Goal: Transaction & Acquisition: Download file/media

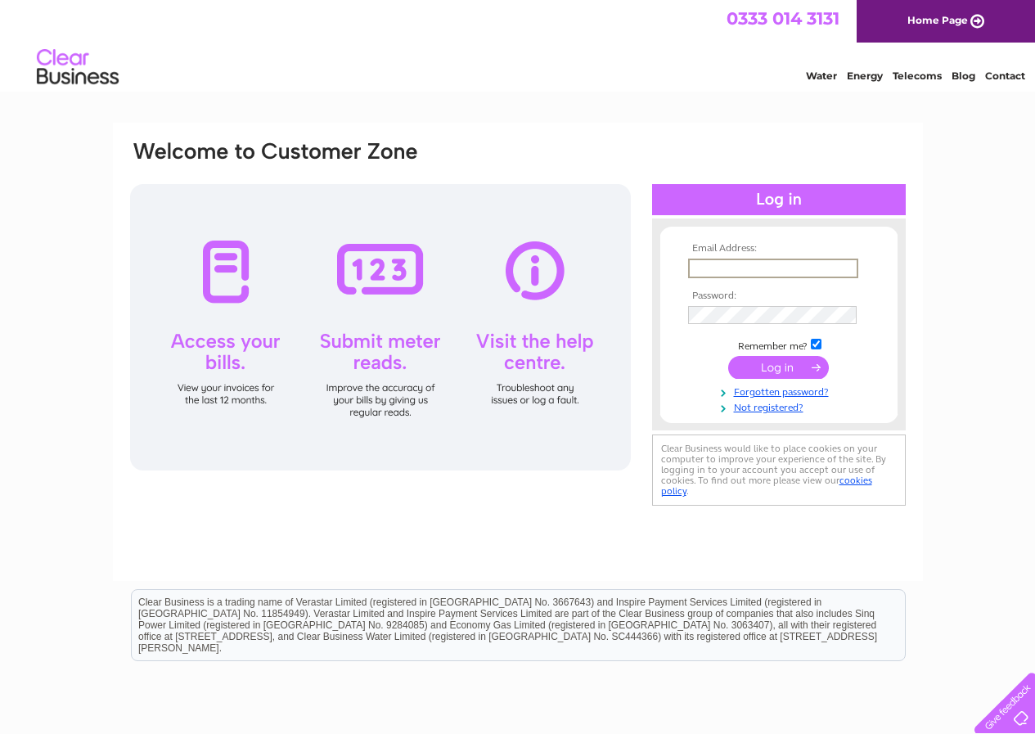
type input "[EMAIL_ADDRESS][DOMAIN_NAME]"
click at [681, 315] on form "Email Address: [EMAIL_ADDRESS][DOMAIN_NAME] Password:" at bounding box center [778, 328] width 237 height 171
click at [782, 371] on input "submit" at bounding box center [778, 365] width 101 height 23
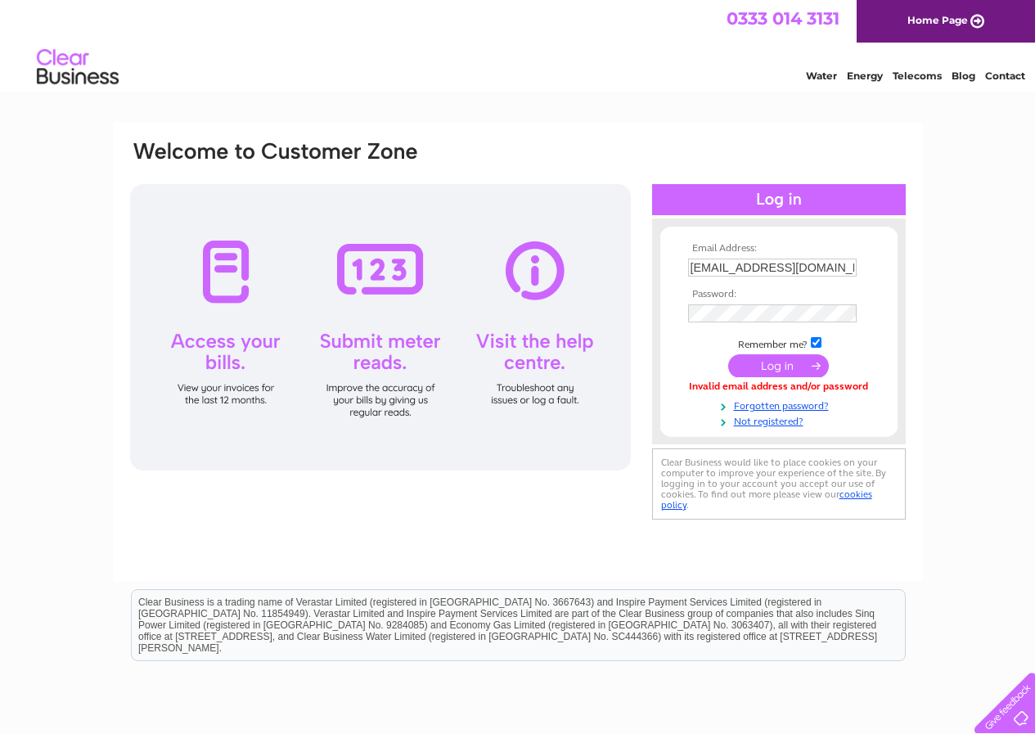
click at [786, 372] on input "submit" at bounding box center [778, 365] width 101 height 23
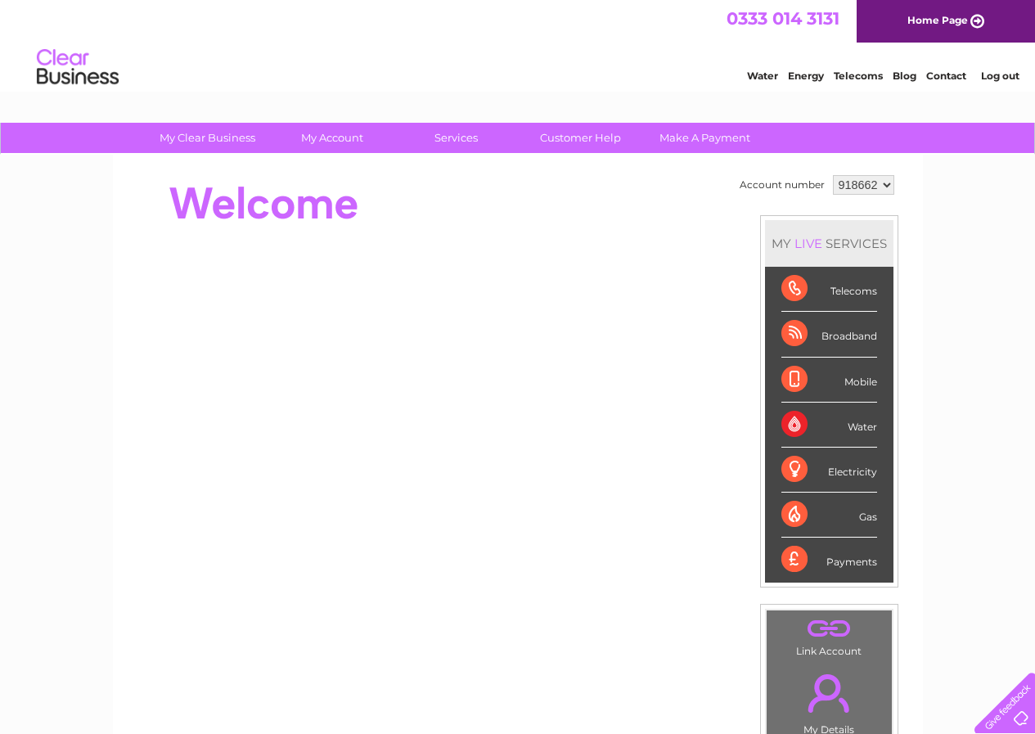
click at [887, 183] on select "918662 941414" at bounding box center [863, 185] width 61 height 20
select select "941414"
click at [833, 175] on select "918662 941414" at bounding box center [863, 185] width 61 height 20
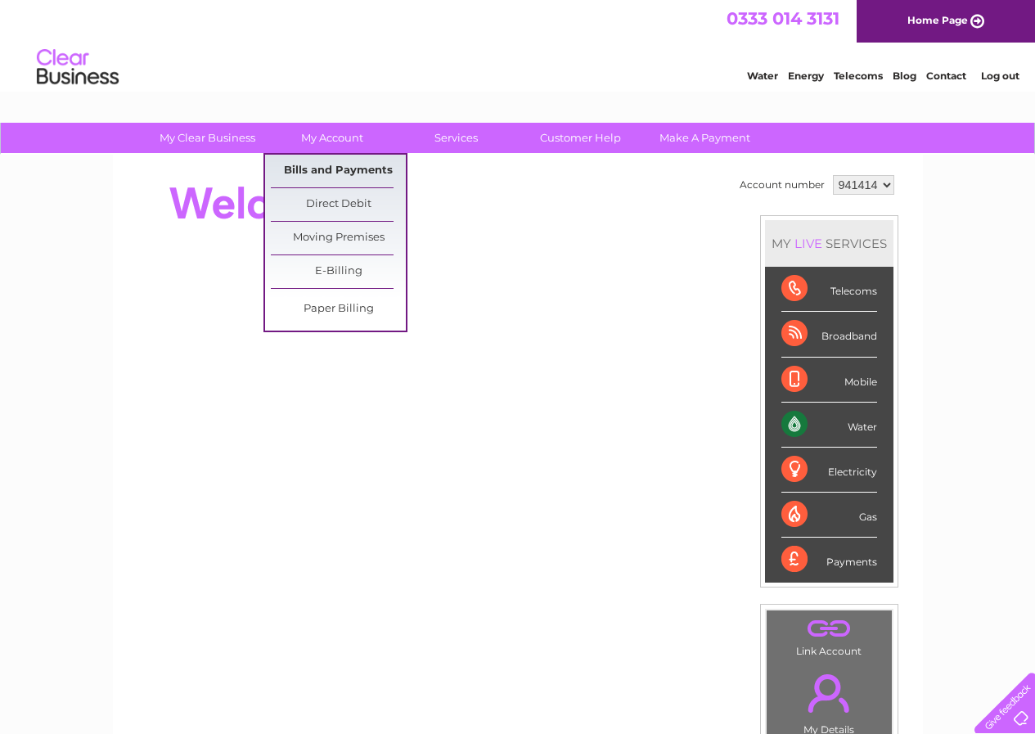
click at [319, 172] on link "Bills and Payments" at bounding box center [338, 171] width 135 height 33
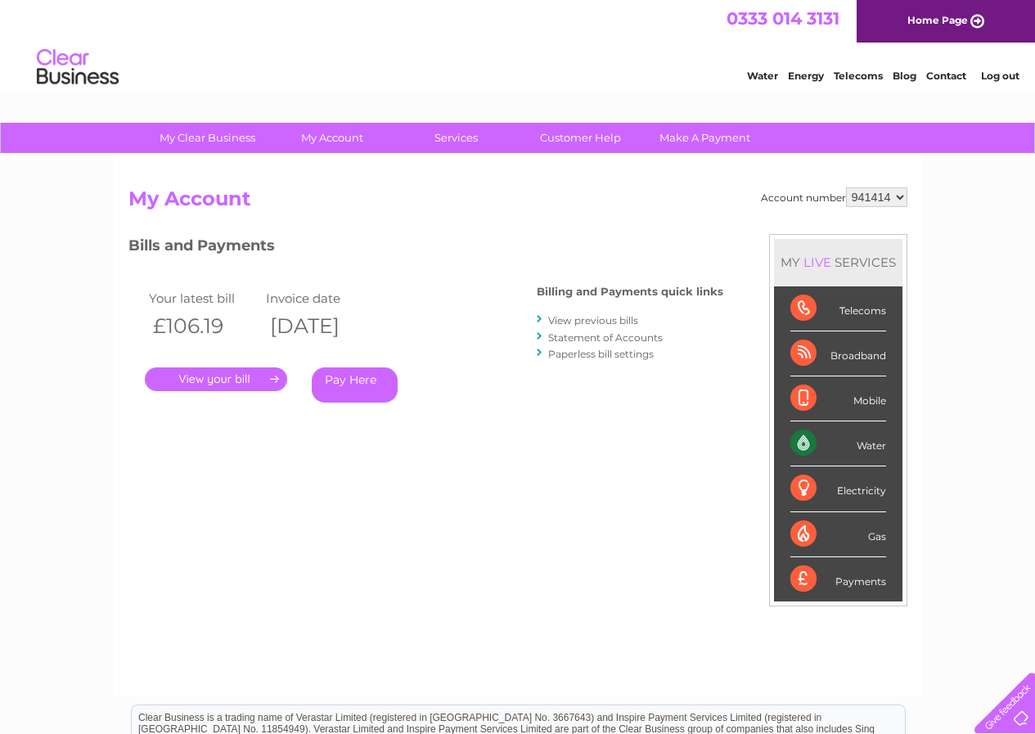
click at [203, 368] on link "." at bounding box center [216, 379] width 142 height 24
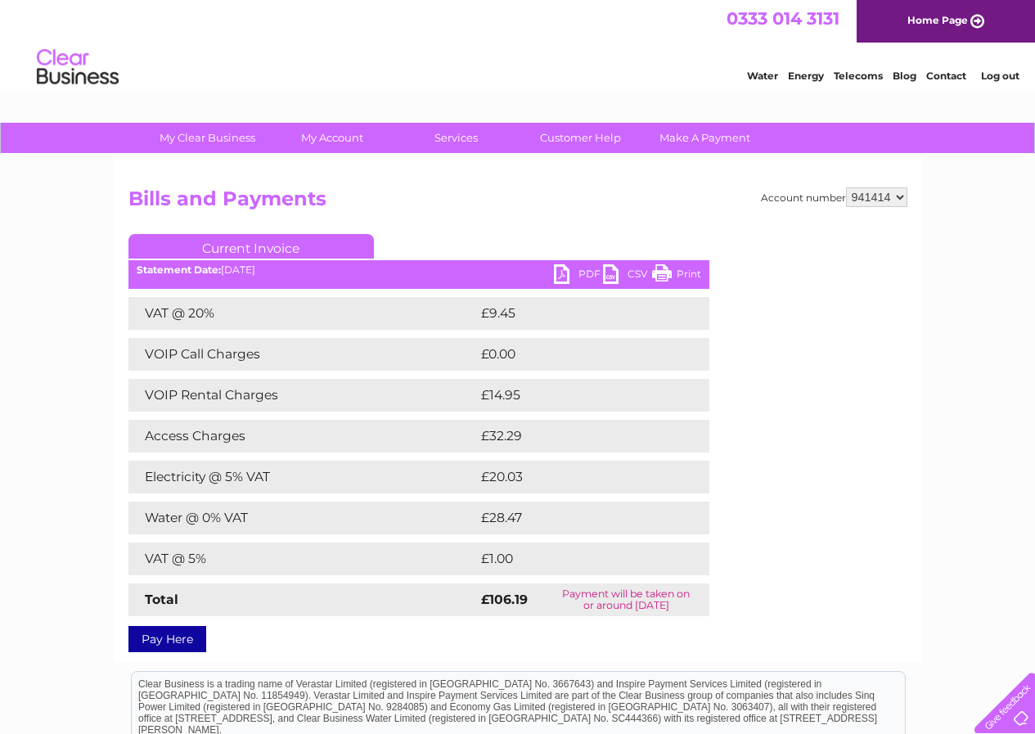
click at [568, 280] on link "PDF" at bounding box center [578, 276] width 49 height 24
